Goal: Task Accomplishment & Management: Manage account settings

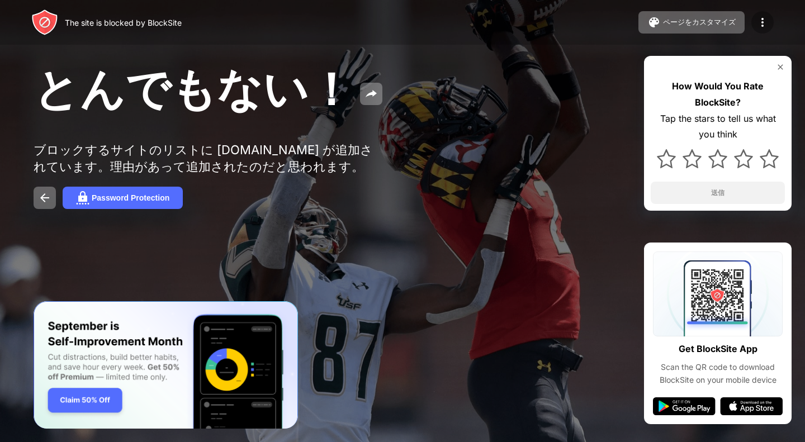
click at [765, 22] on img at bounding box center [762, 22] width 13 height 13
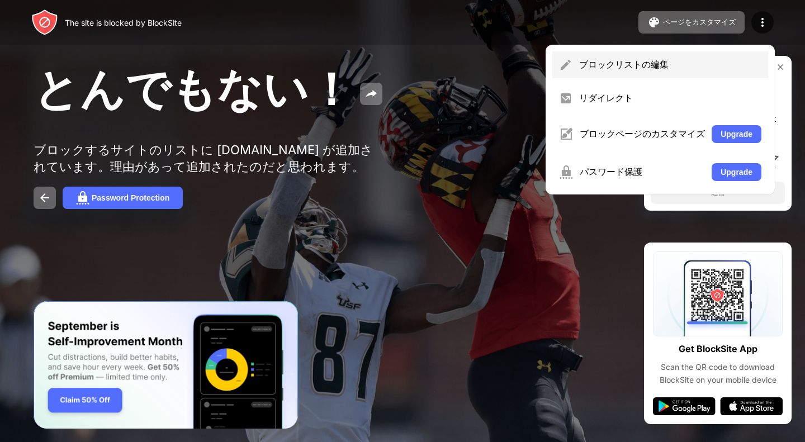
click at [734, 54] on div "ブロックリストの編集" at bounding box center [660, 64] width 216 height 27
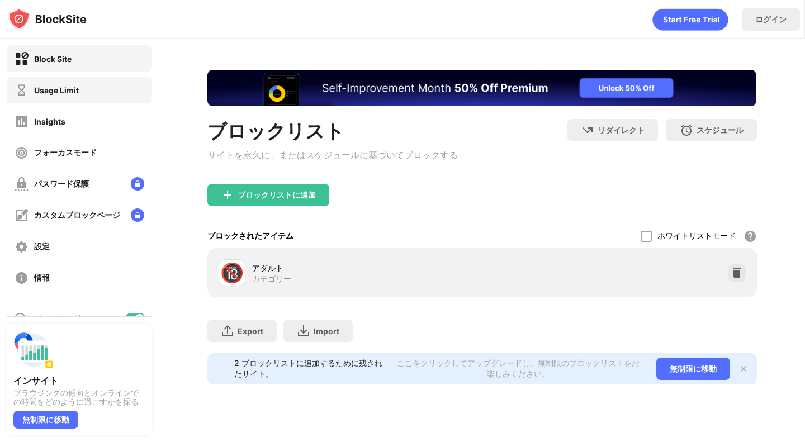
click at [97, 91] on div "Usage Limit" at bounding box center [79, 90] width 145 height 27
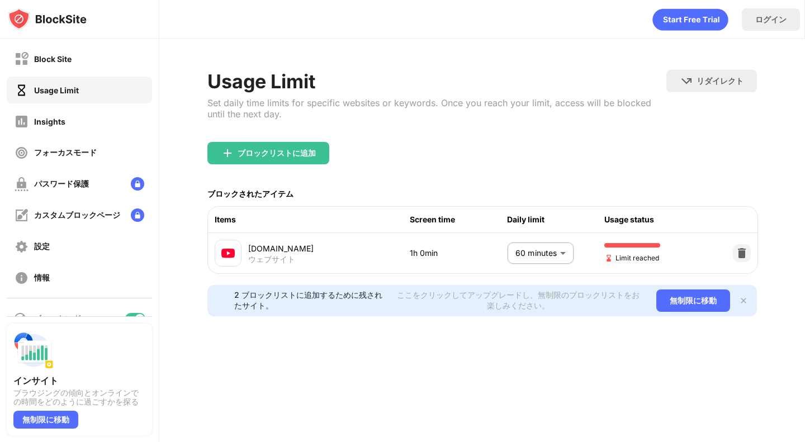
click at [555, 258] on body "Block Site Usage Limit Insights フォーカスモード パスワード保護 カスタムブロックページ 設定 情報 ブロッキング インサイト…" at bounding box center [402, 221] width 805 height 442
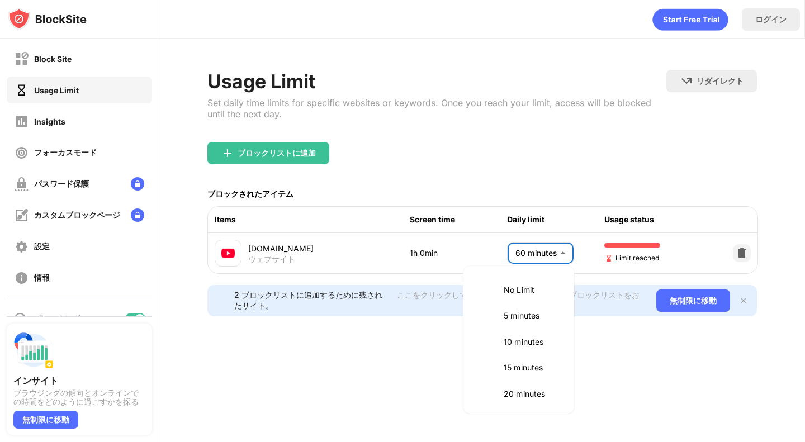
scroll to position [262, 0]
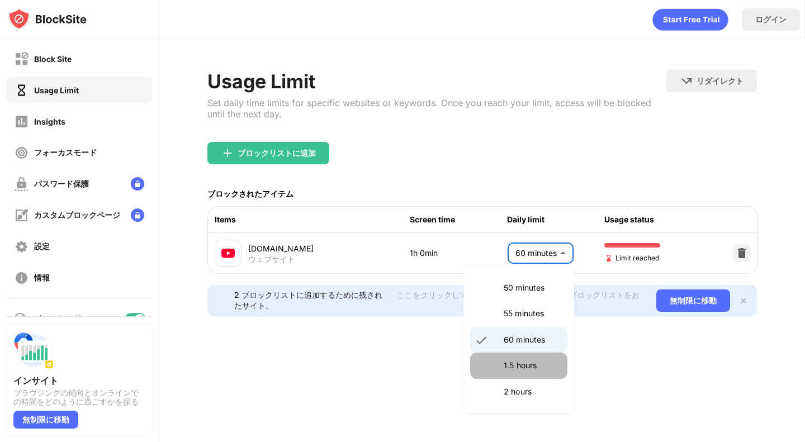
click at [522, 374] on li "1.5 hours" at bounding box center [518, 366] width 97 height 26
type input "**"
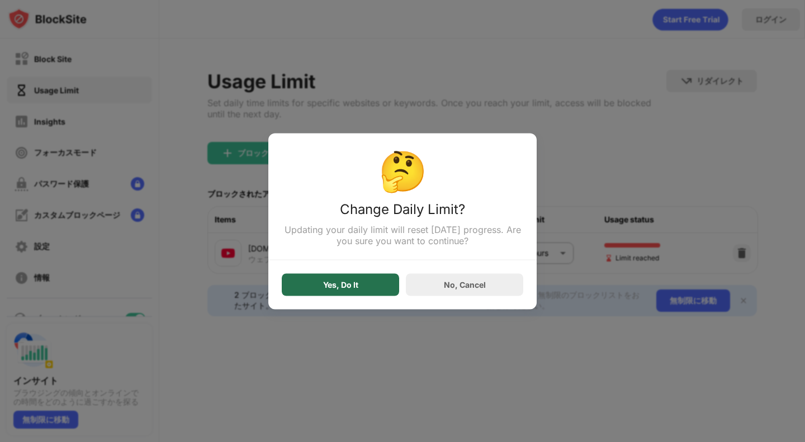
click at [379, 288] on div "Yes, Do It" at bounding box center [340, 284] width 117 height 22
